Goal: Navigation & Orientation: Understand site structure

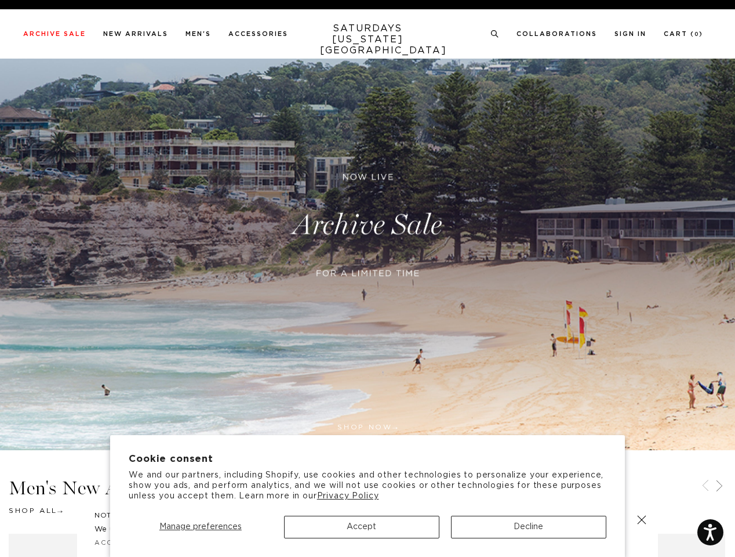
click at [368, 278] on div at bounding box center [367, 288] width 281 height 24
click at [200, 526] on span "Manage preferences" at bounding box center [200, 526] width 82 height 8
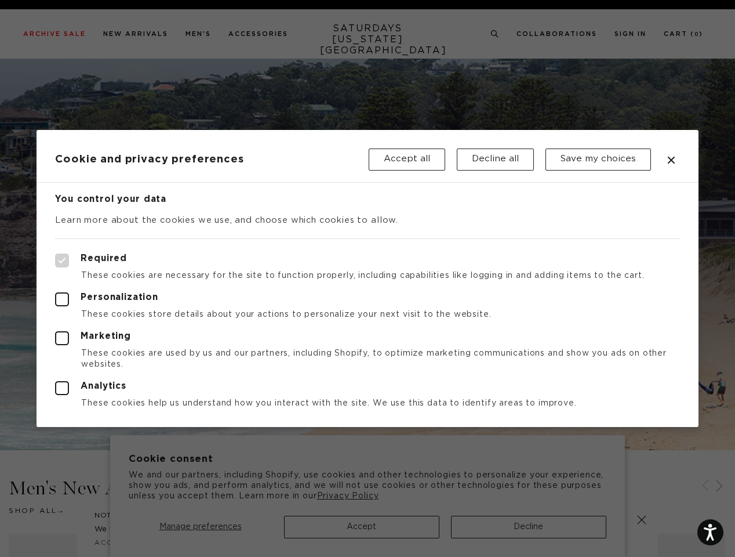
click at [362, 526] on div at bounding box center [367, 278] width 735 height 557
click at [529, 526] on div at bounding box center [367, 278] width 735 height 557
click at [493, 255] on label "Required" at bounding box center [367, 260] width 624 height 14
click at [56, 254] on input "Required" at bounding box center [55, 253] width 1 height 1
checkbox input "true"
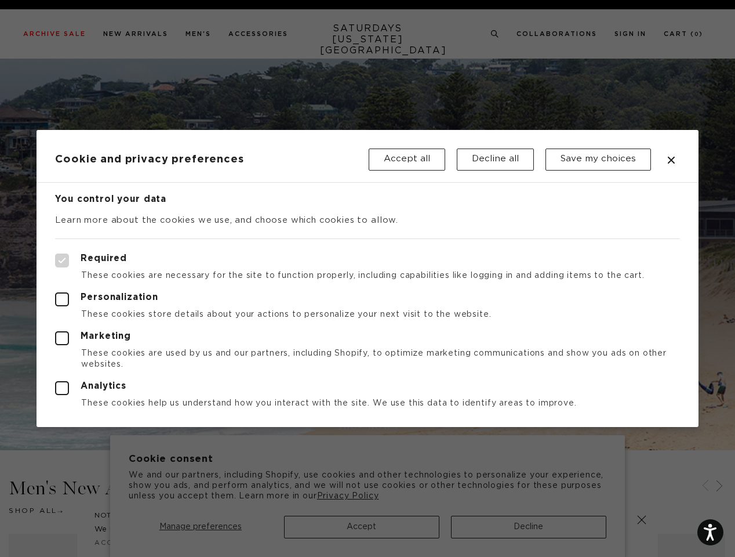
click at [495, 34] on div at bounding box center [367, 278] width 735 height 557
click at [706, 486] on div at bounding box center [367, 278] width 735 height 557
click at [719, 486] on div at bounding box center [367, 278] width 735 height 557
click at [642, 519] on div at bounding box center [367, 278] width 735 height 557
